Goal: Transaction & Acquisition: Purchase product/service

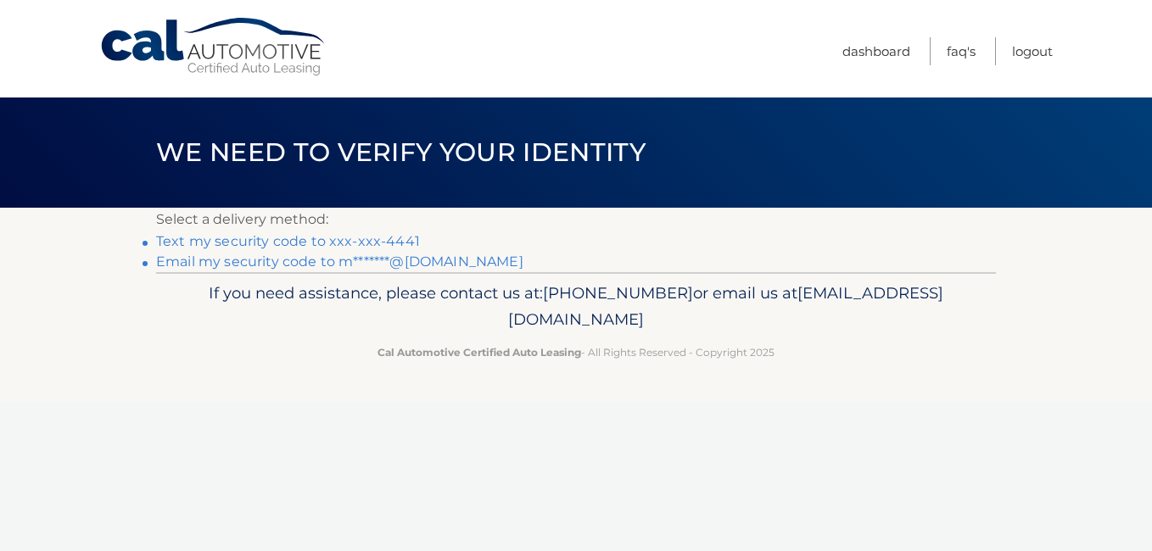
click at [305, 260] on link "Email my security code to m*******@[DOMAIN_NAME]" at bounding box center [339, 262] width 367 height 16
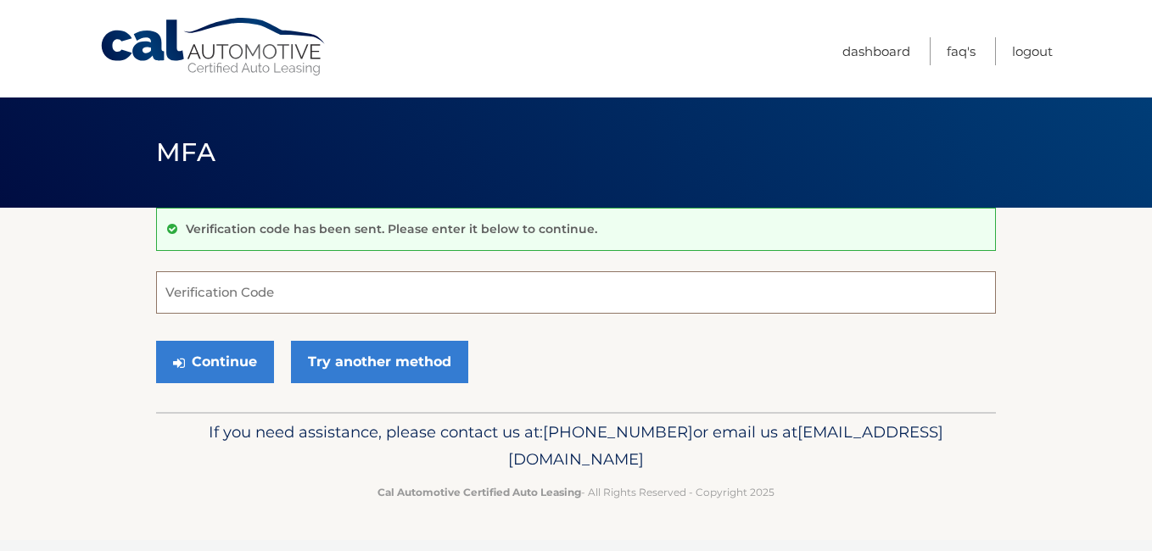
click at [232, 290] on input "Verification Code" at bounding box center [576, 292] width 840 height 42
paste input "156923"
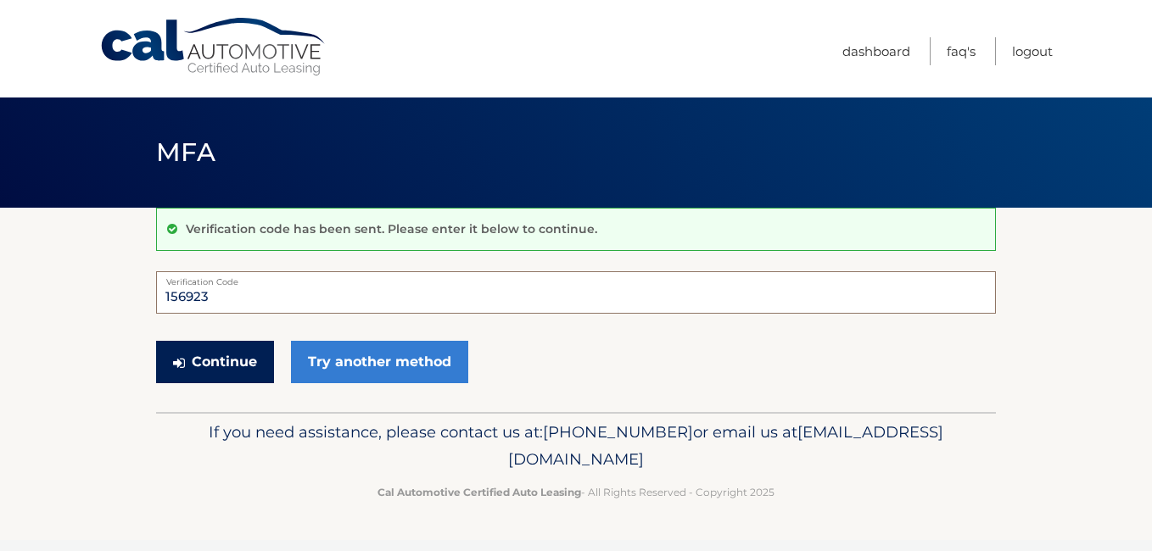
type input "156923"
click at [206, 352] on button "Continue" at bounding box center [215, 362] width 118 height 42
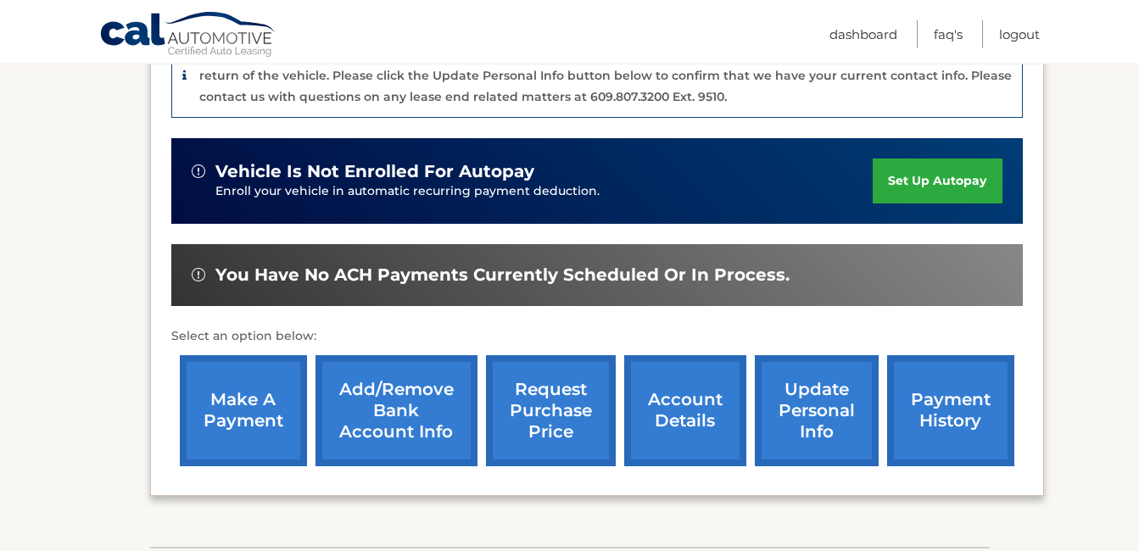
scroll to position [488, 0]
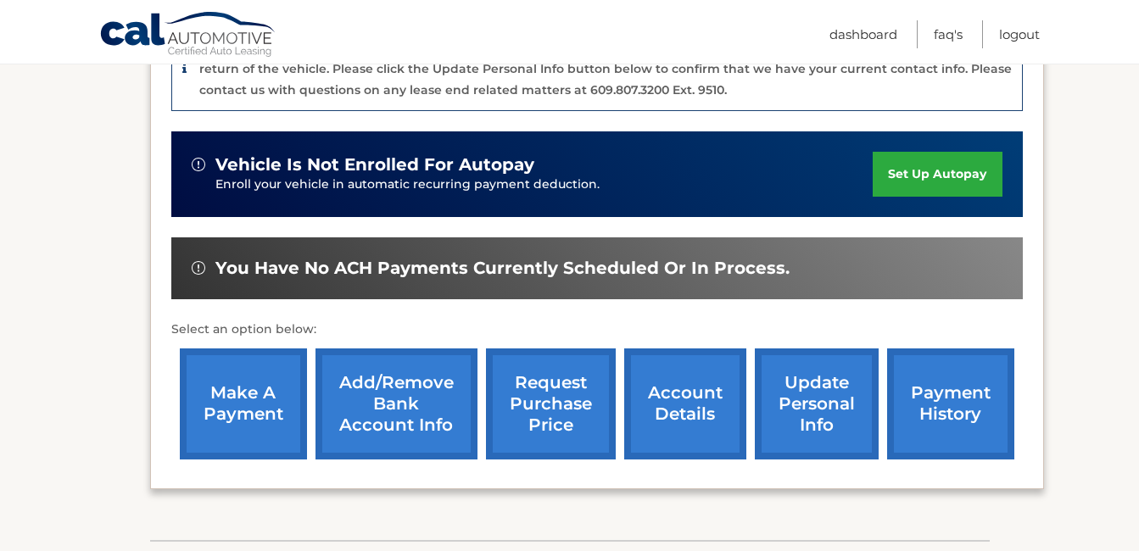
click at [200, 366] on link "make a payment" at bounding box center [243, 404] width 127 height 111
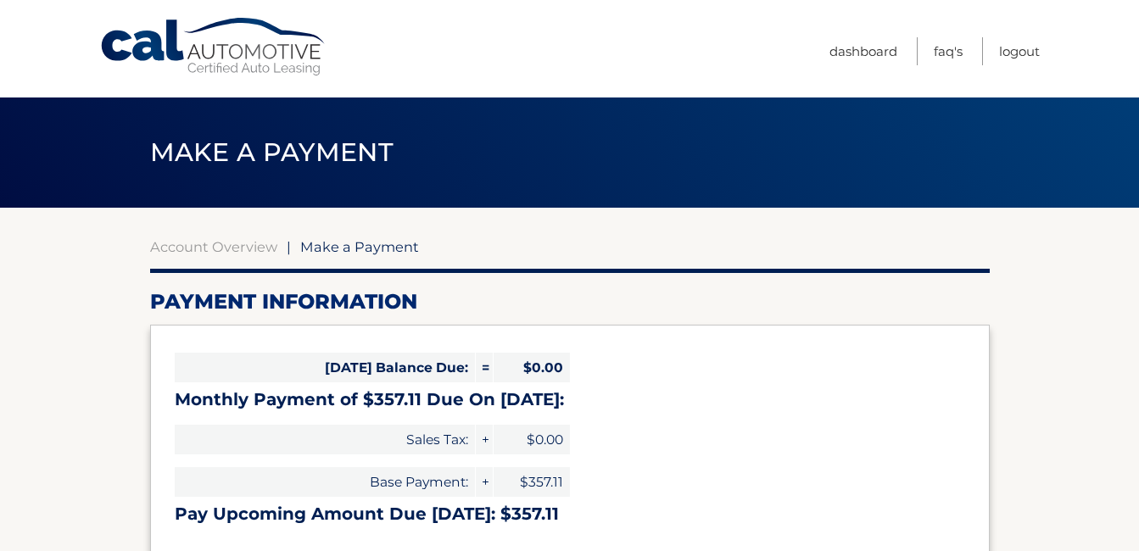
select select "MDI1OWUwYzAtNjI4ZS00MjE2LTgxNmItYzU0OGI0ZGIxMjc0"
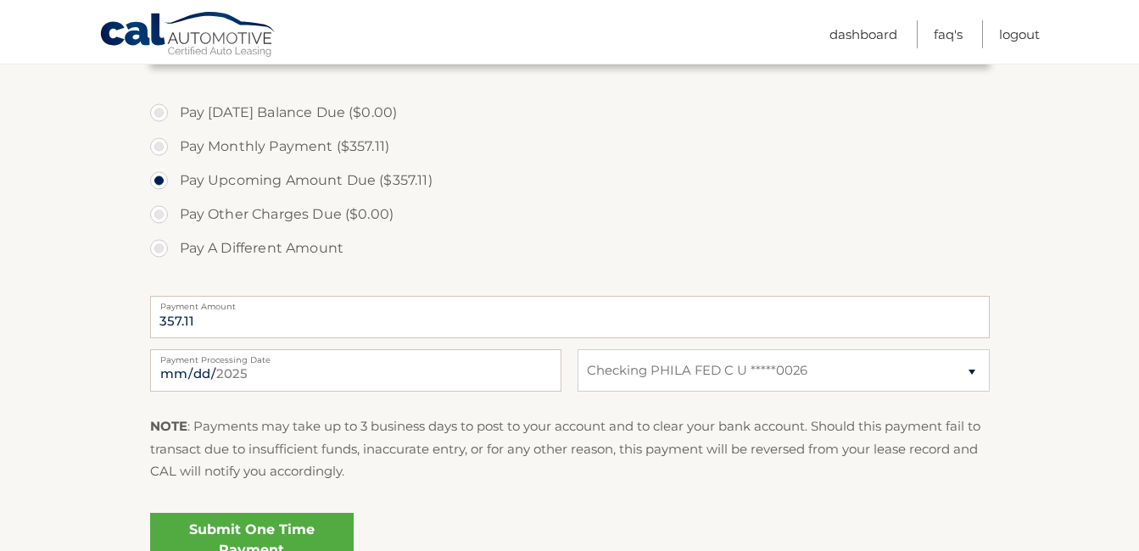
scroll to position [482, 0]
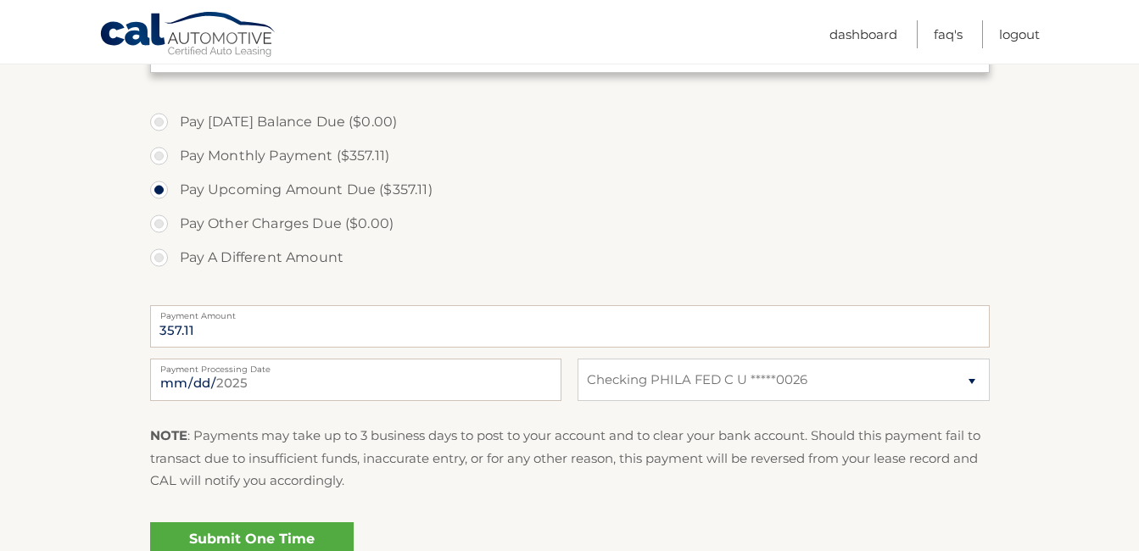
click at [162, 230] on label "Pay Other Charges Due ($0.00)" at bounding box center [570, 224] width 840 height 34
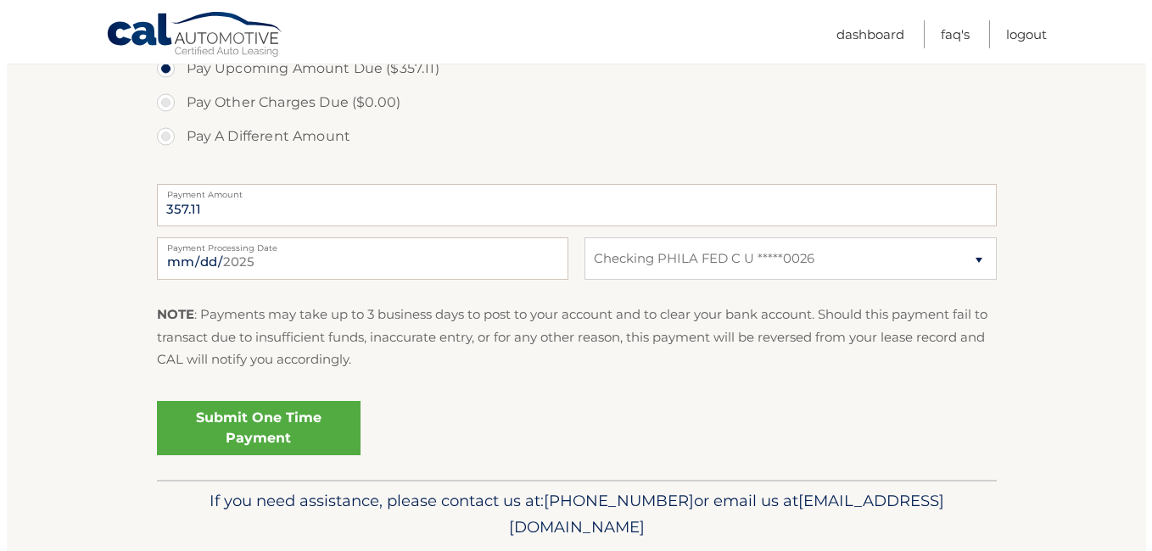
scroll to position [661, 0]
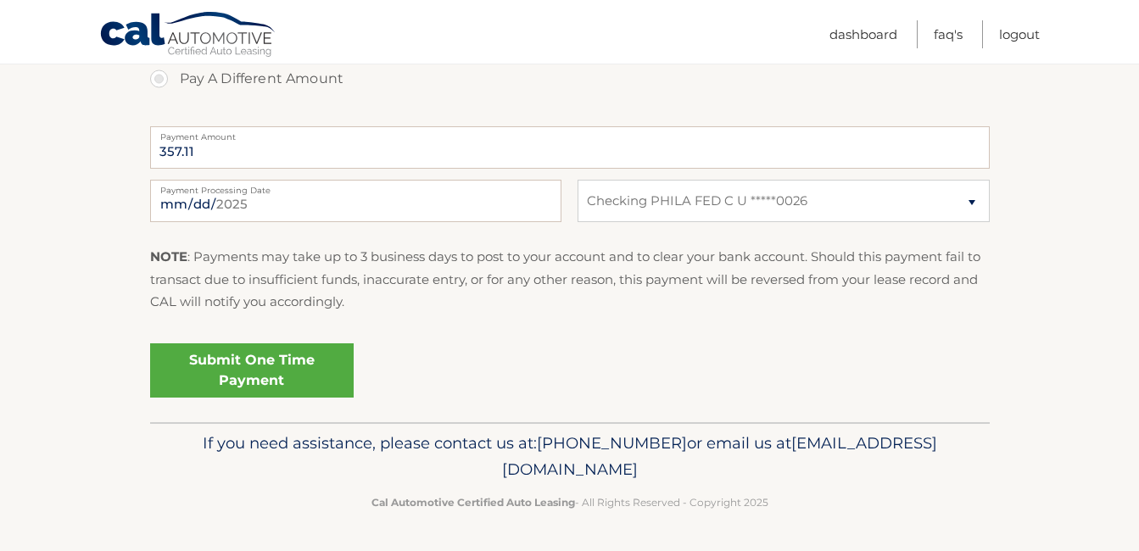
click at [226, 387] on link "Submit One Time Payment" at bounding box center [252, 371] width 204 height 54
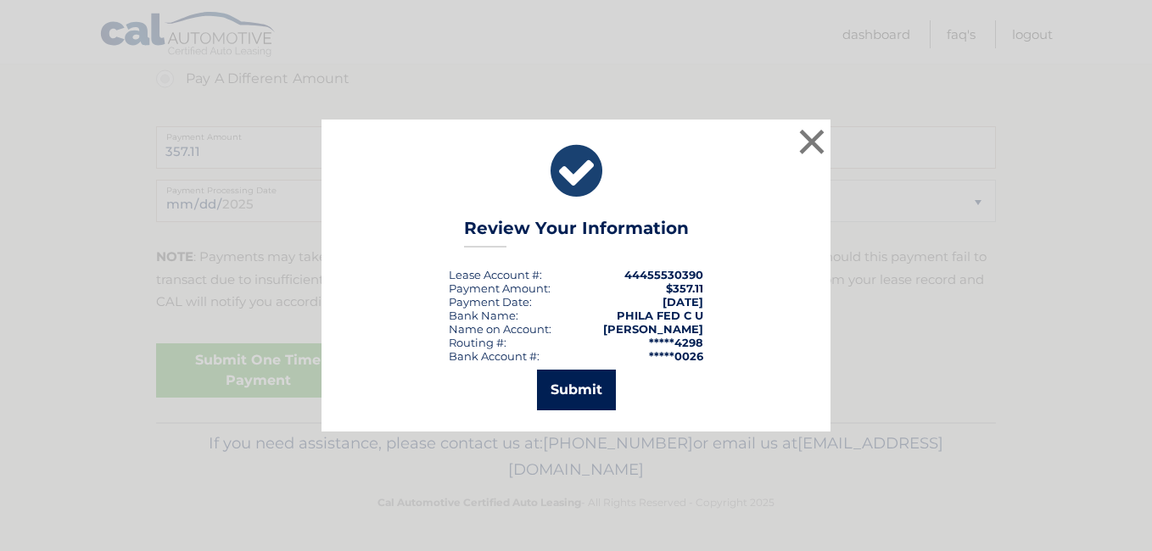
click at [569, 406] on button "Submit" at bounding box center [576, 390] width 79 height 41
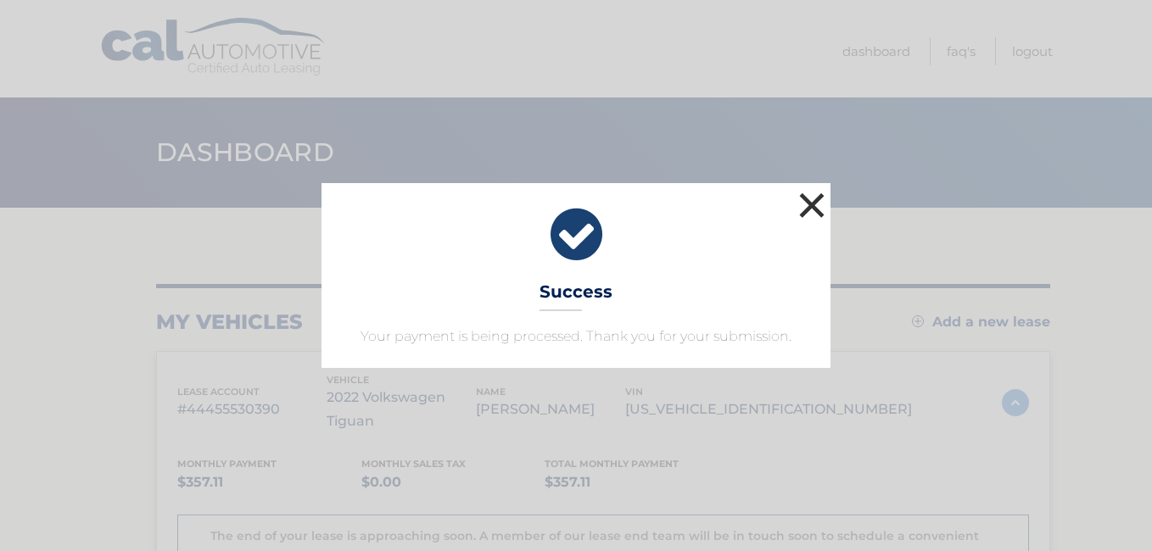
click at [824, 204] on button "×" at bounding box center [812, 205] width 34 height 34
